Goal: Communication & Community: Answer question/provide support

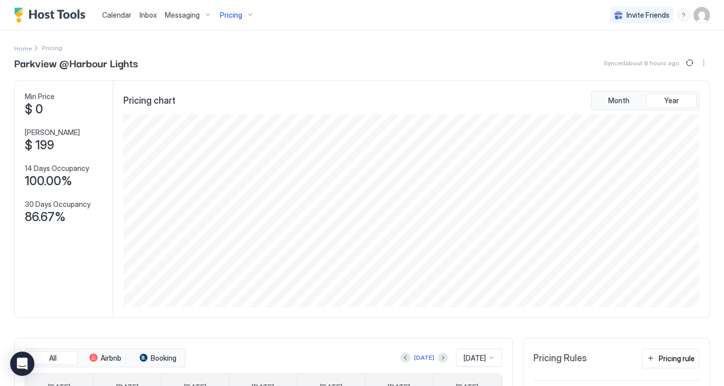
scroll to position [193, 578]
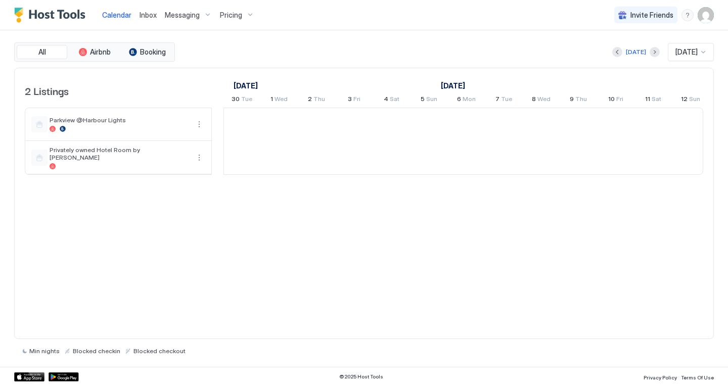
scroll to position [0, 561]
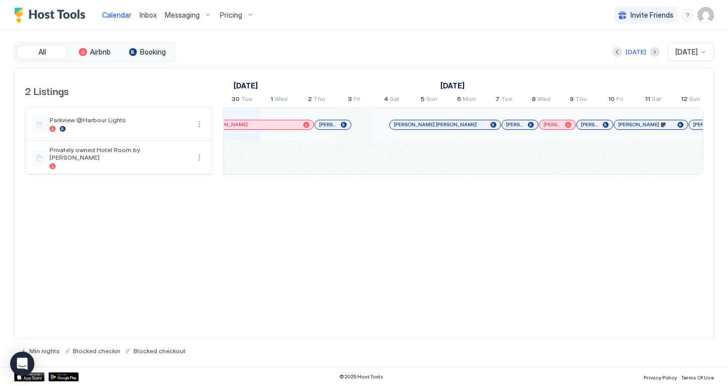
click at [147, 16] on span "Inbox" at bounding box center [147, 15] width 17 height 9
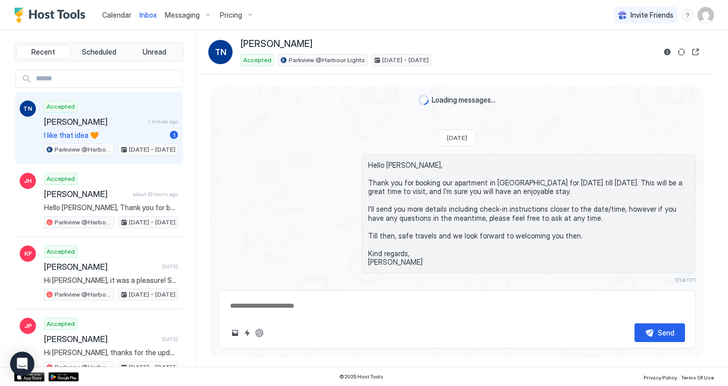
scroll to position [1030, 0]
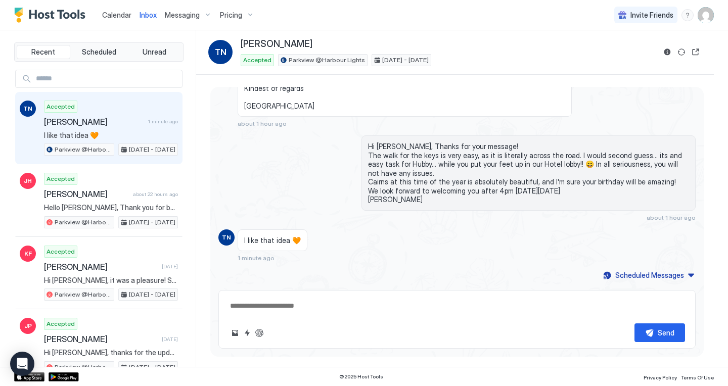
type textarea "*"
click at [375, 92] on span "Hello [PERSON_NAME]. Thank you for all of the above information. We are pretty …" at bounding box center [404, 21] width 321 height 177
